Goal: Information Seeking & Learning: Learn about a topic

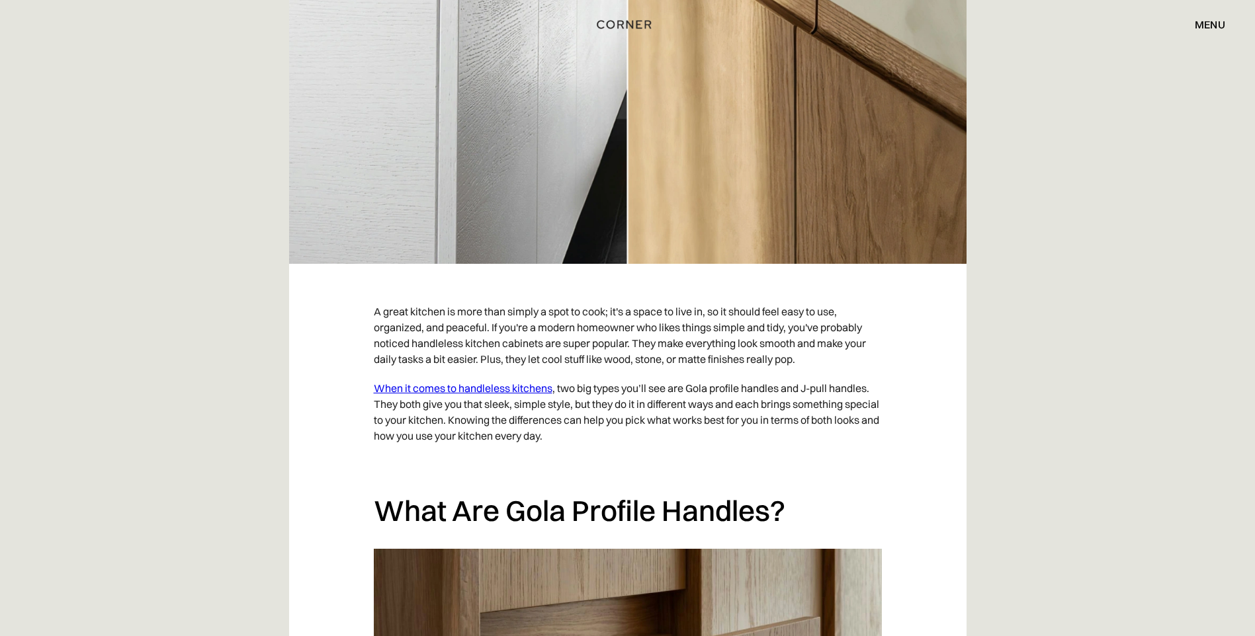
scroll to position [139, 0]
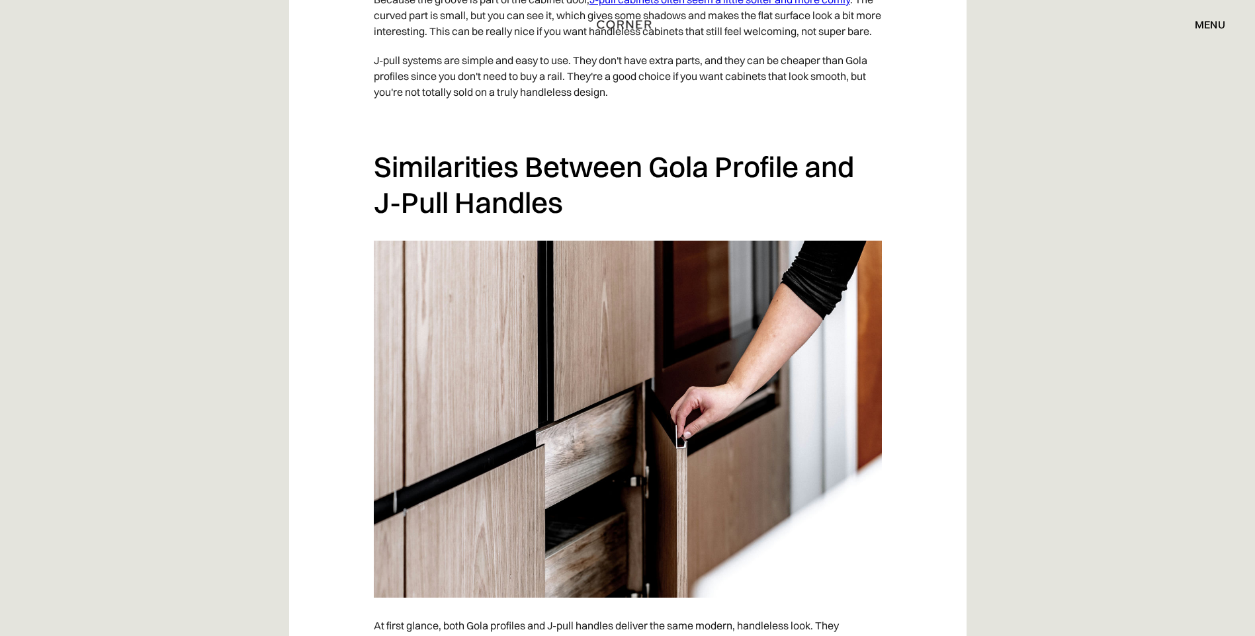
scroll to position [2050, 0]
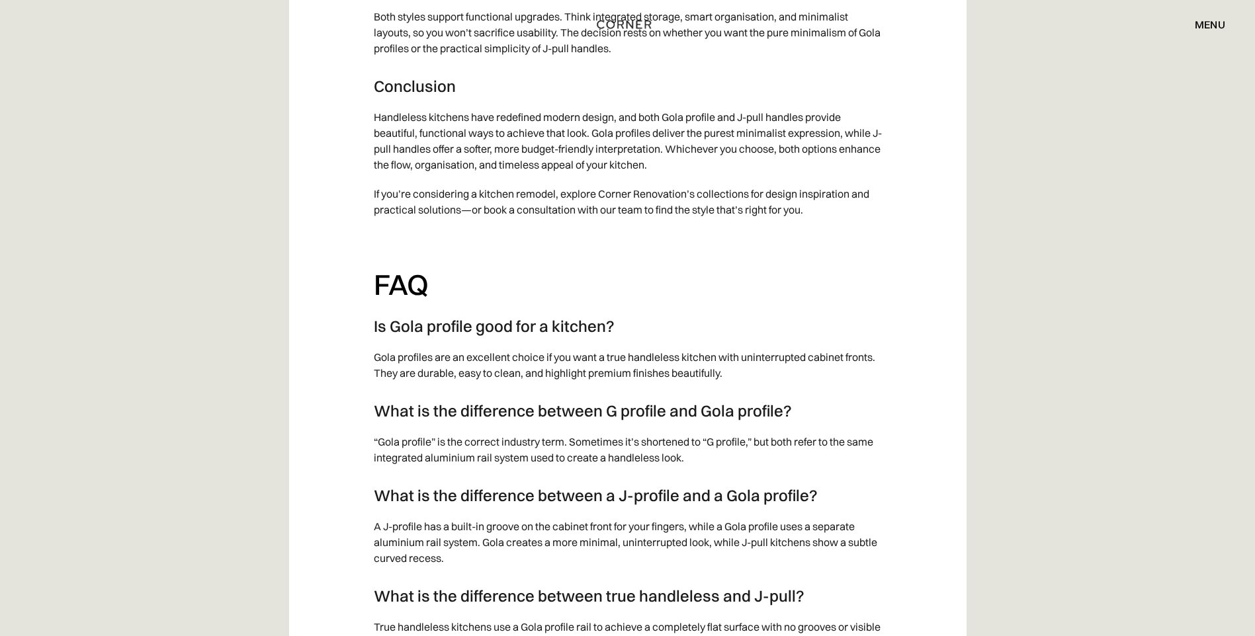
scroll to position [4498, 0]
